Goal: Task Accomplishment & Management: Manage account settings

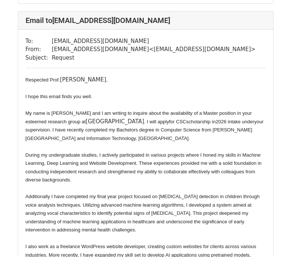
scroll to position [2743, 0]
